Goal: Task Accomplishment & Management: Complete application form

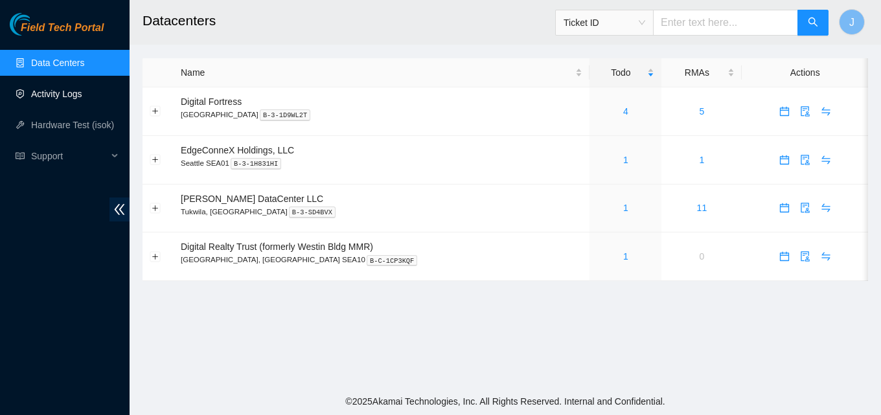
click at [59, 89] on link "Activity Logs" at bounding box center [56, 94] width 51 height 10
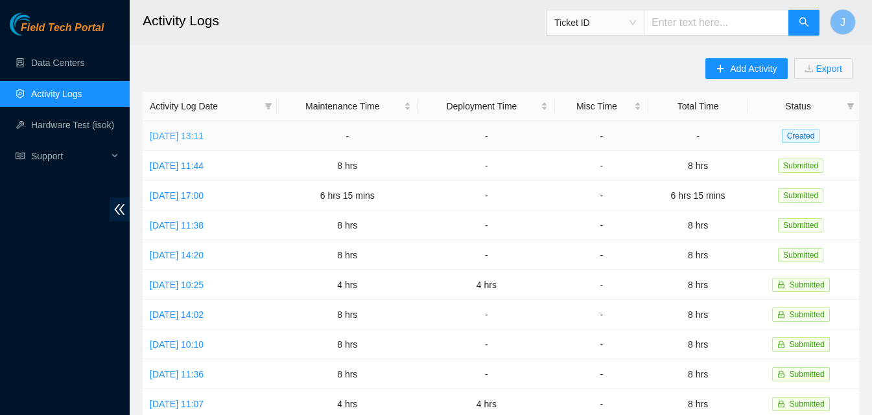
click at [204, 135] on link "Tue, 30 Sep 2025 13:11" at bounding box center [177, 136] width 54 height 10
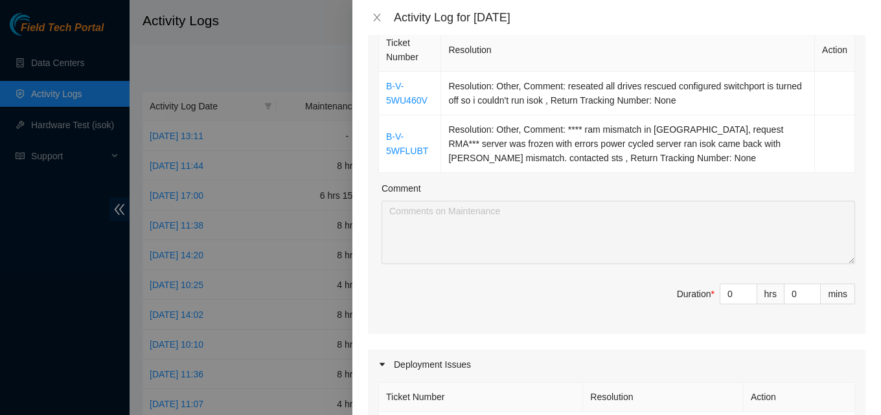
scroll to position [259, 0]
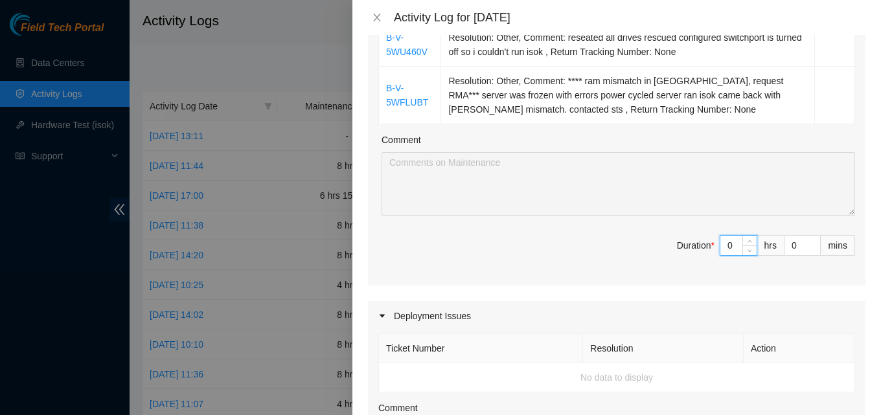
click at [730, 255] on input "0" at bounding box center [739, 245] width 36 height 19
type input "8"
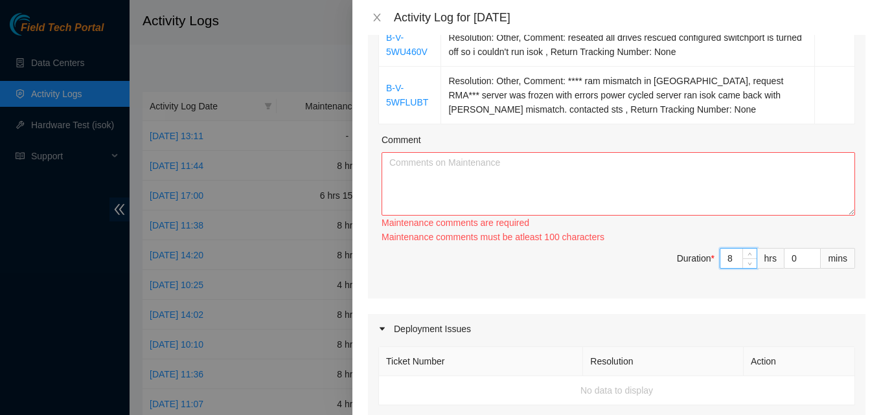
type input "8"
click at [697, 202] on textarea "Comment" at bounding box center [619, 184] width 474 height 64
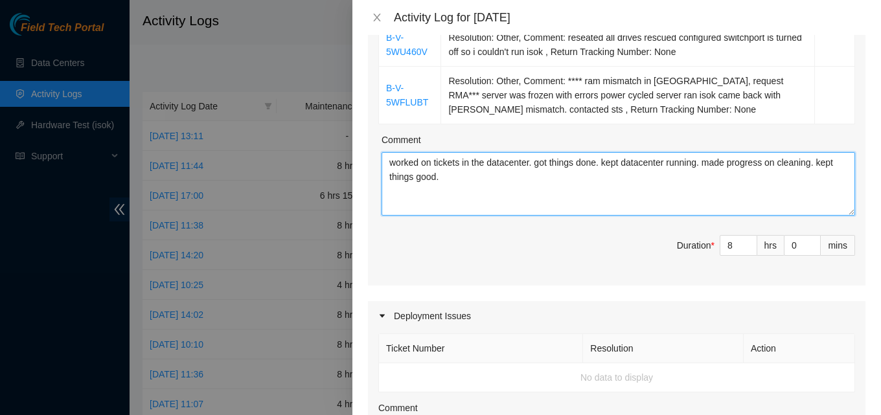
type textarea "worked on tickets in the datacenter. got things done. kept datacenter running. …"
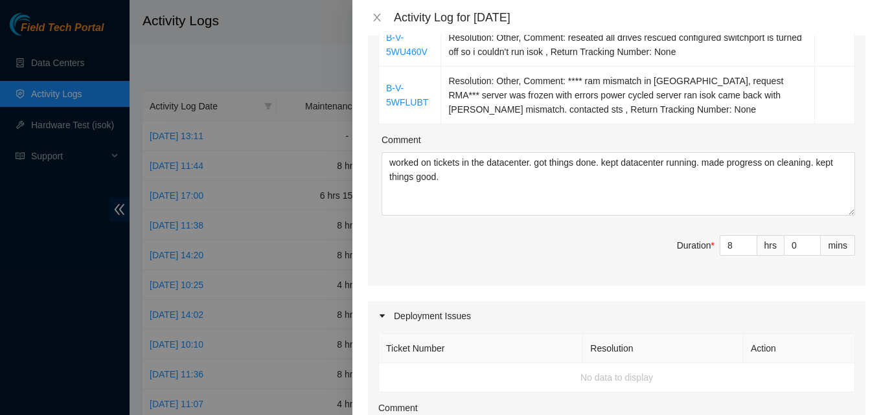
click at [666, 245] on span "Duration * 8 hrs 0 mins" at bounding box center [617, 253] width 477 height 36
click at [512, 226] on div "Ticket Number Resolution Action B-V-5WU460V Resolution: Other, Comment: reseate…" at bounding box center [617, 131] width 498 height 309
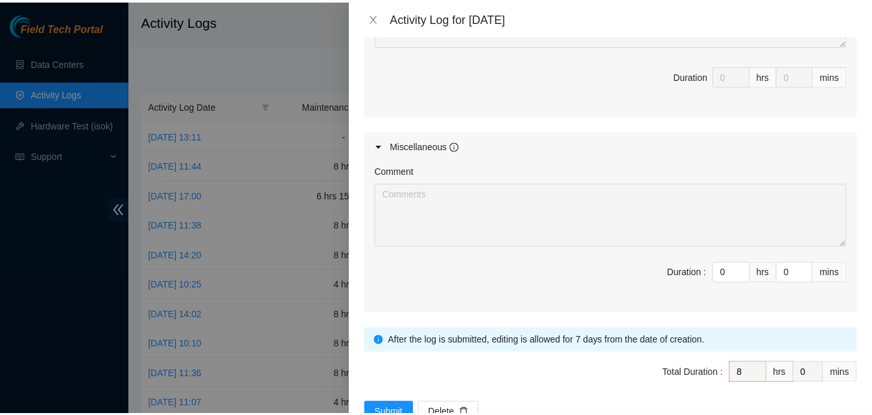
scroll to position [737, 0]
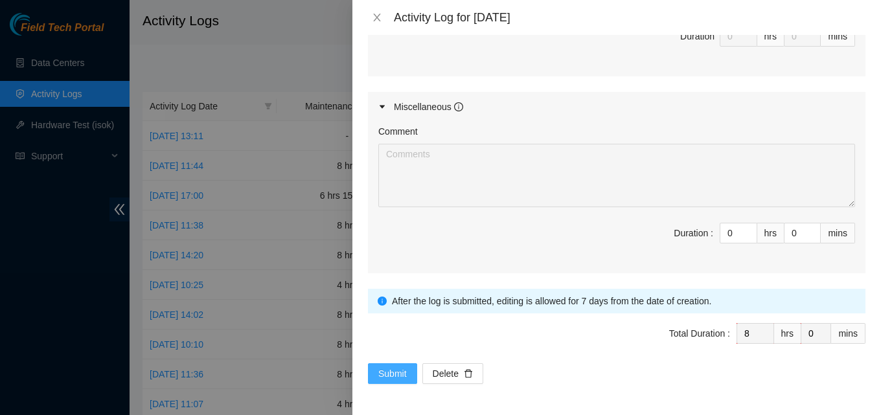
click at [402, 374] on span "Submit" at bounding box center [393, 374] width 29 height 14
